Goal: Find contact information: Find contact information

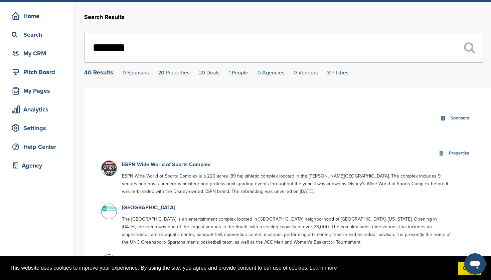
click at [119, 47] on input "*******" at bounding box center [283, 48] width 399 height 30
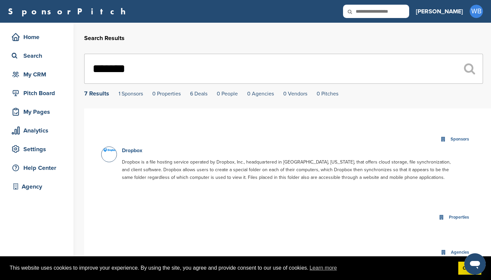
type input "*******"
click at [129, 154] on link "Dropbox" at bounding box center [132, 150] width 20 height 7
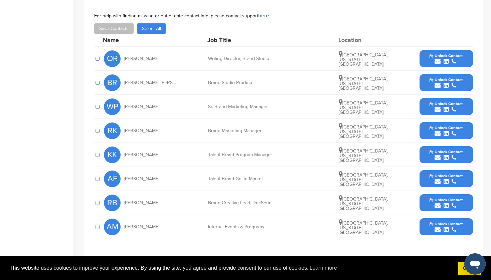
scroll to position [236, 0]
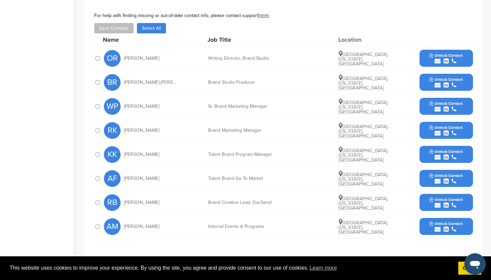
click at [449, 84] on div "submit" at bounding box center [446, 85] width 33 height 6
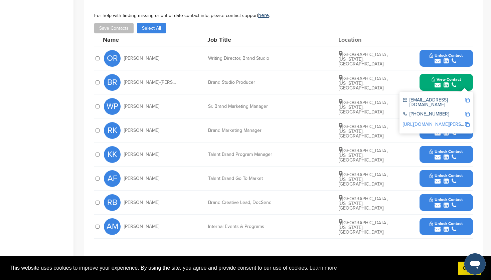
click at [446, 64] on icon "submit" at bounding box center [446, 61] width 5 height 6
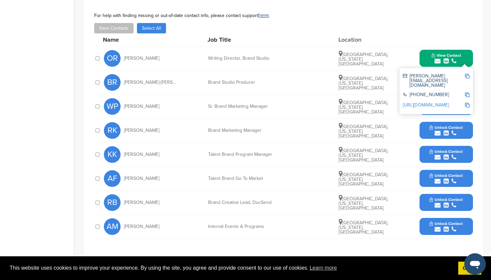
click at [444, 134] on icon "submit" at bounding box center [446, 133] width 5 height 6
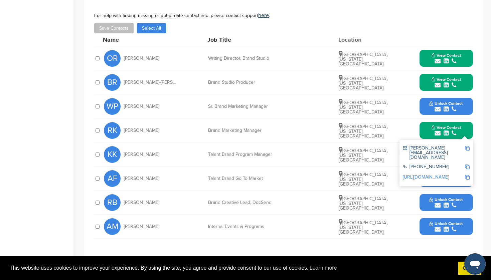
click at [444, 200] on span "Unlock Contact" at bounding box center [446, 199] width 33 height 5
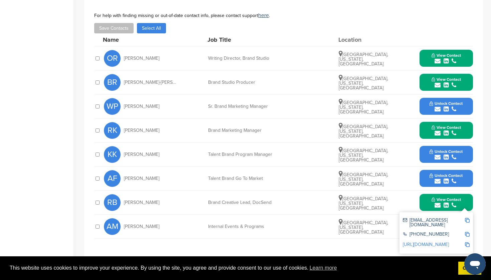
click at [446, 176] on span "Unlock Contact" at bounding box center [446, 175] width 33 height 5
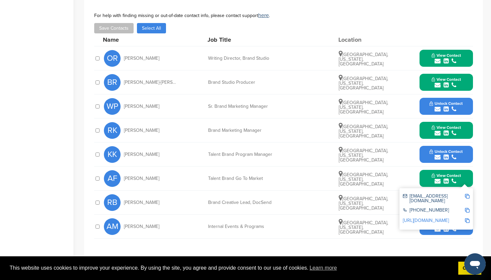
click at [443, 148] on button "Unlock Contact" at bounding box center [446, 155] width 49 height 20
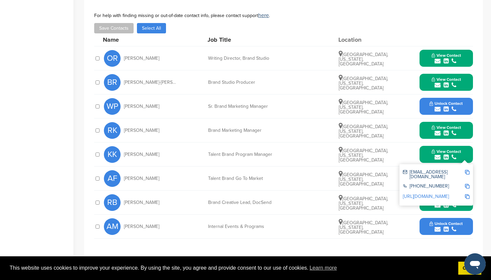
click at [444, 223] on span "Unlock Contact" at bounding box center [446, 223] width 33 height 5
